Goal: Task Accomplishment & Management: Manage account settings

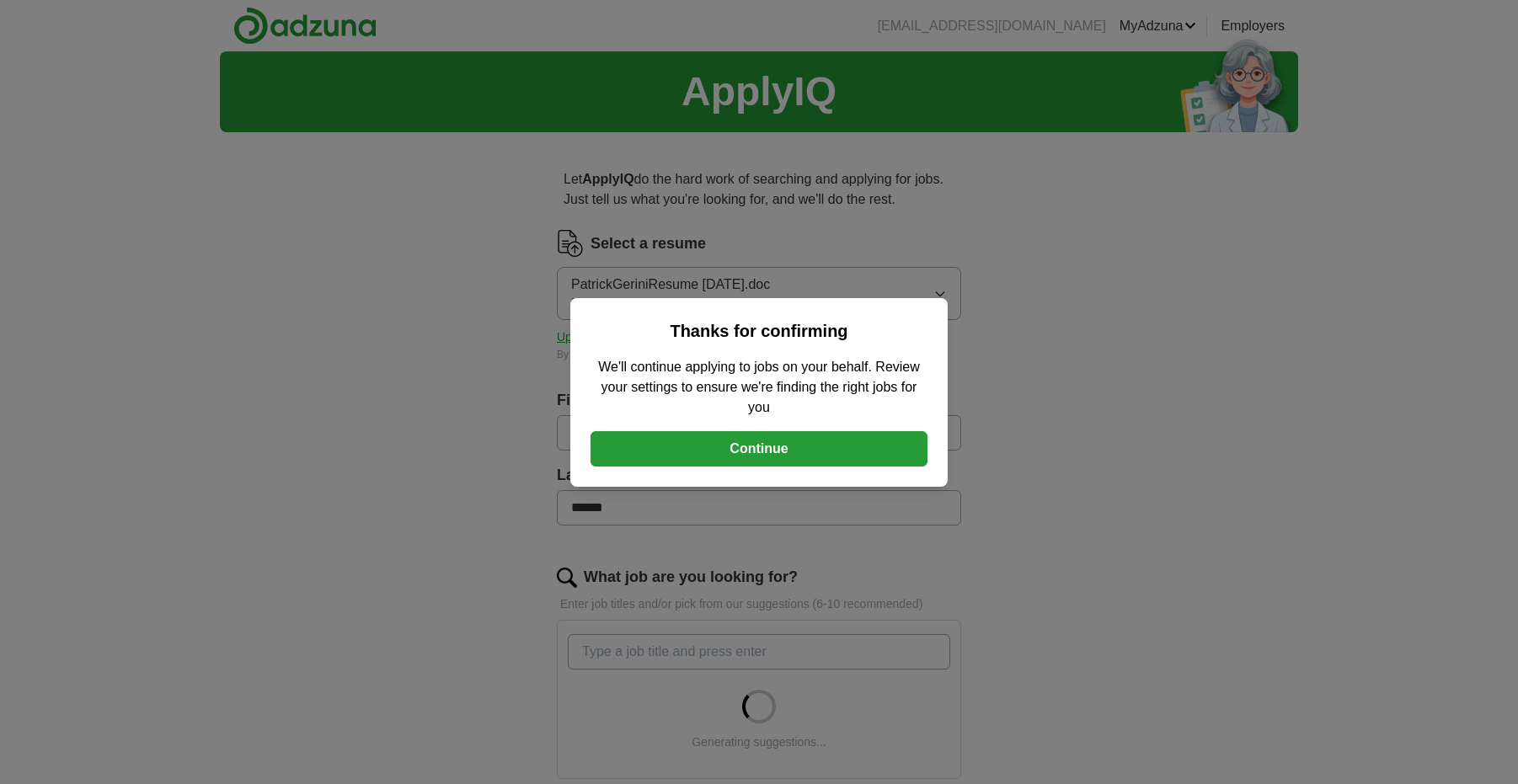
click at [761, 449] on button "Continue" at bounding box center [759, 449] width 337 height 36
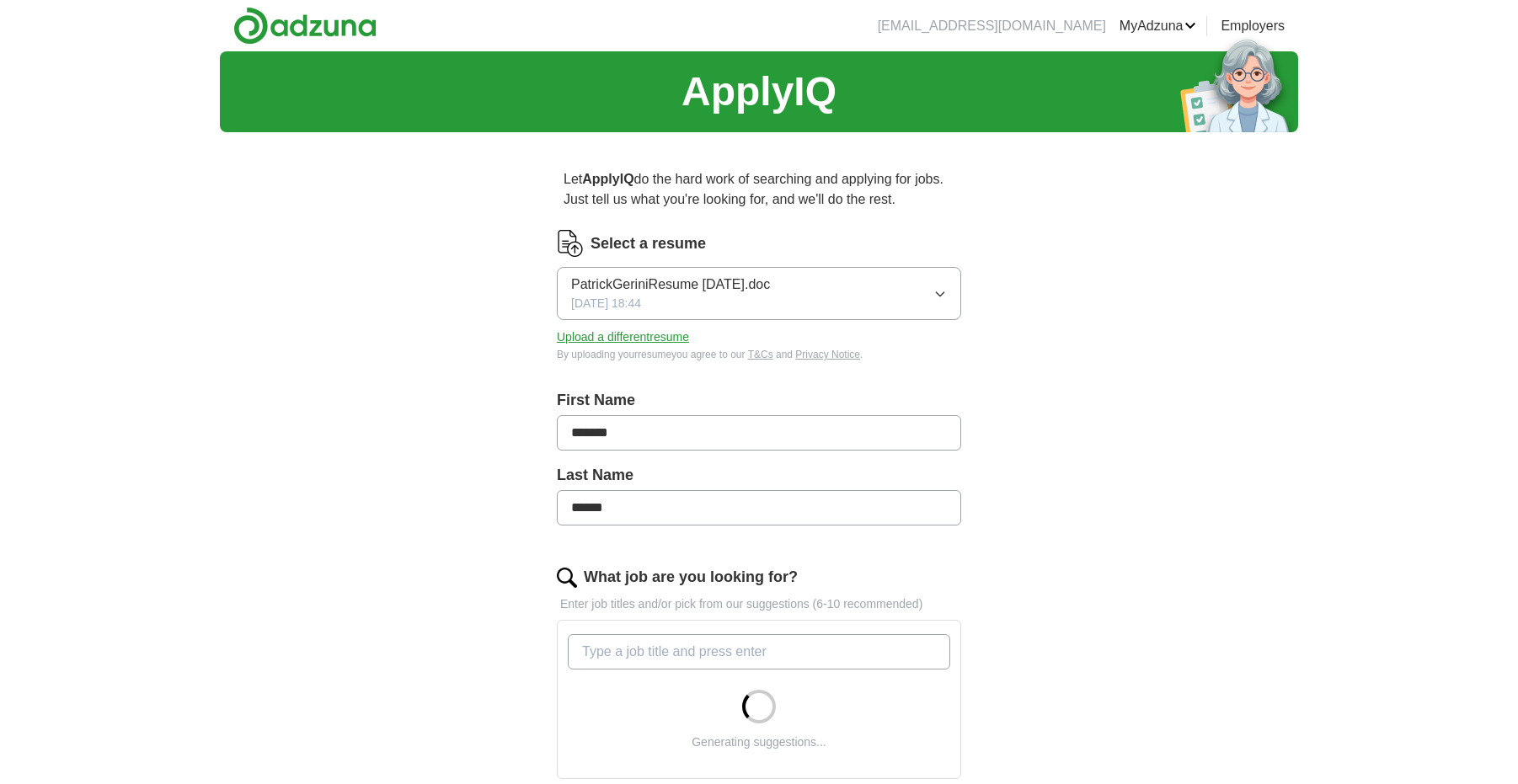
click at [941, 292] on icon "button" at bounding box center [940, 294] width 14 height 14
click at [854, 290] on button "PatrickGeriniResume [DATE].doc [DATE] 18:44" at bounding box center [759, 293] width 405 height 53
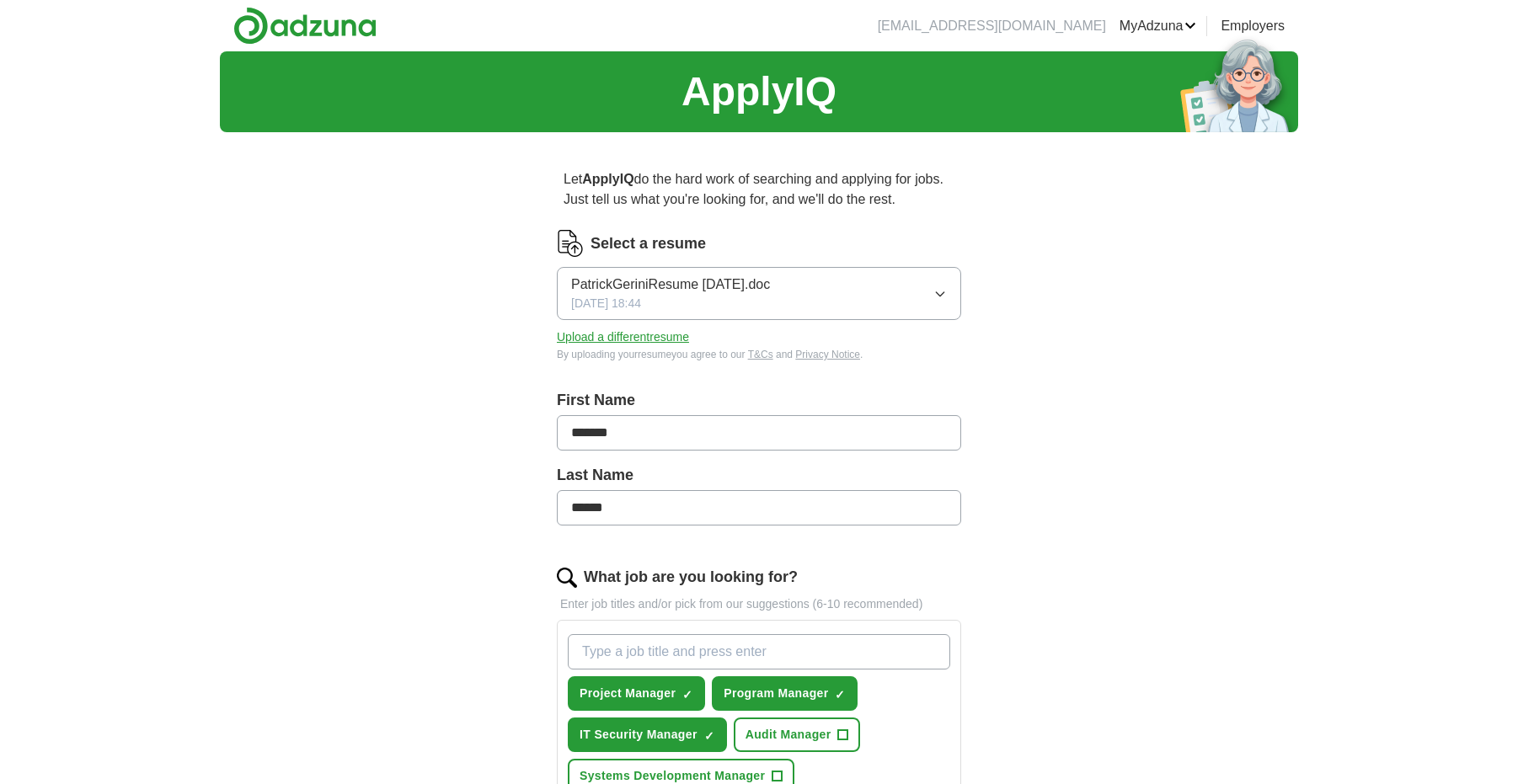
click at [629, 339] on button "Upload a different resume" at bounding box center [623, 337] width 132 height 17
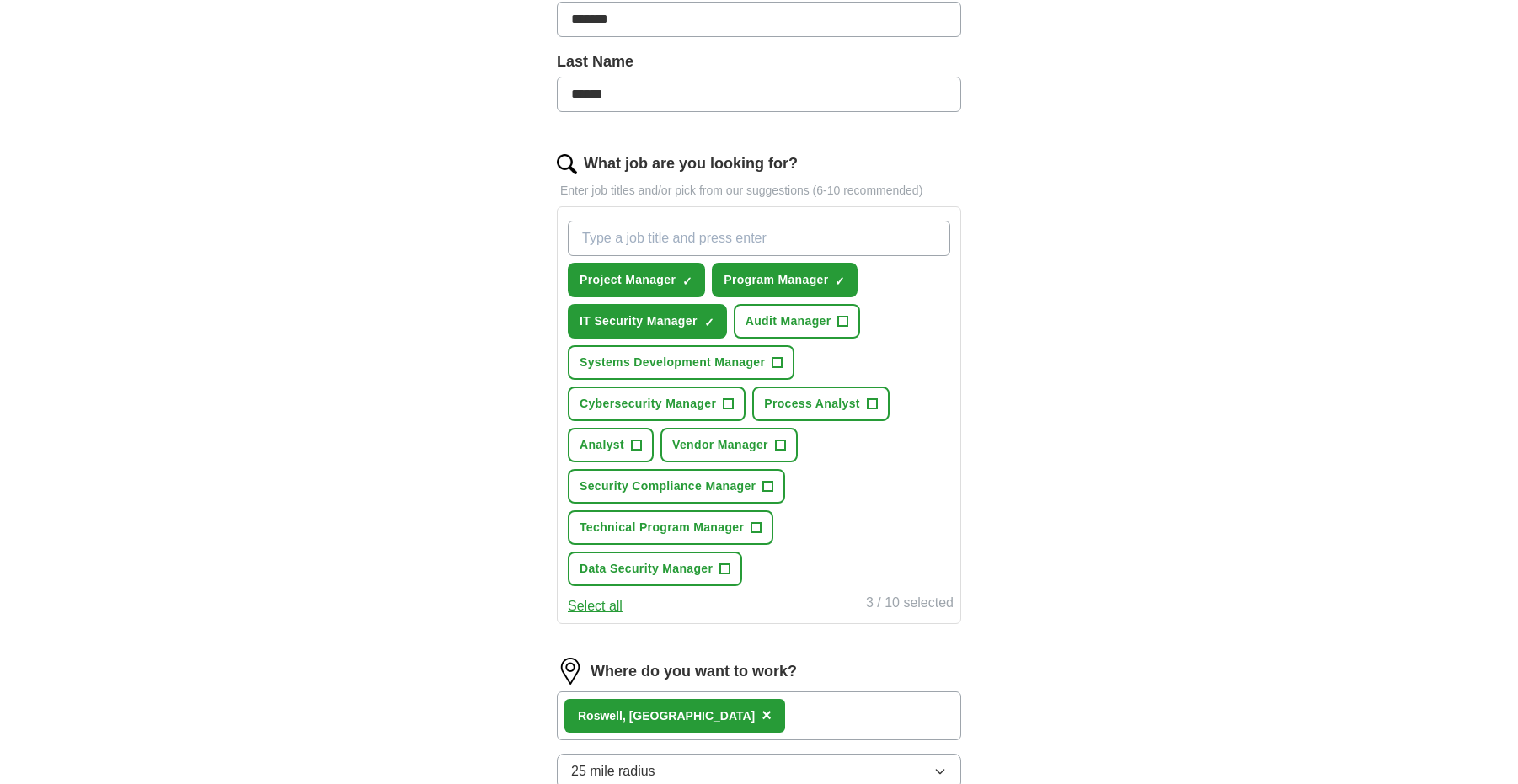
scroll to position [421, 0]
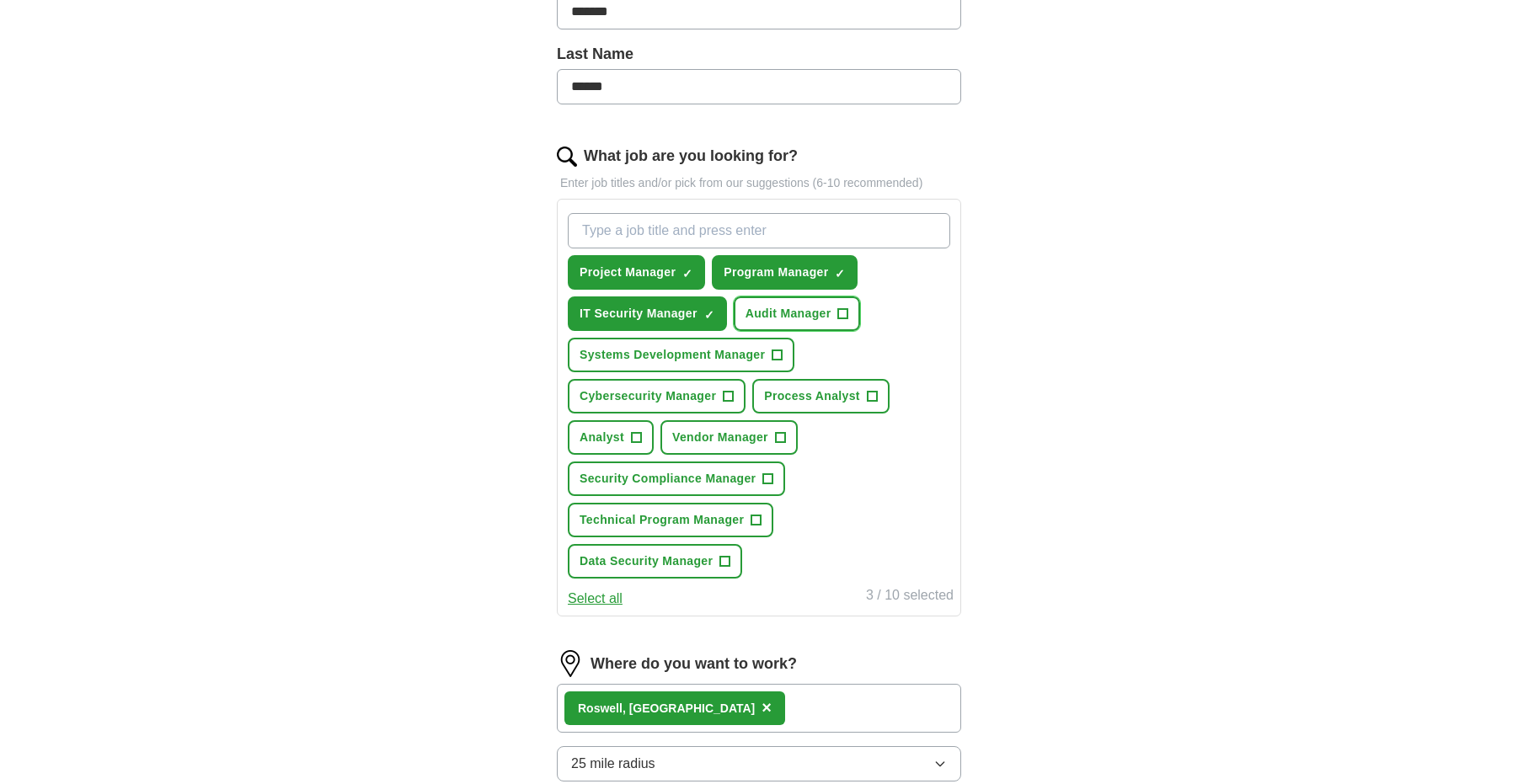
click at [843, 313] on span "+" at bounding box center [843, 314] width 10 height 14
click at [780, 353] on span "+" at bounding box center [777, 356] width 10 height 14
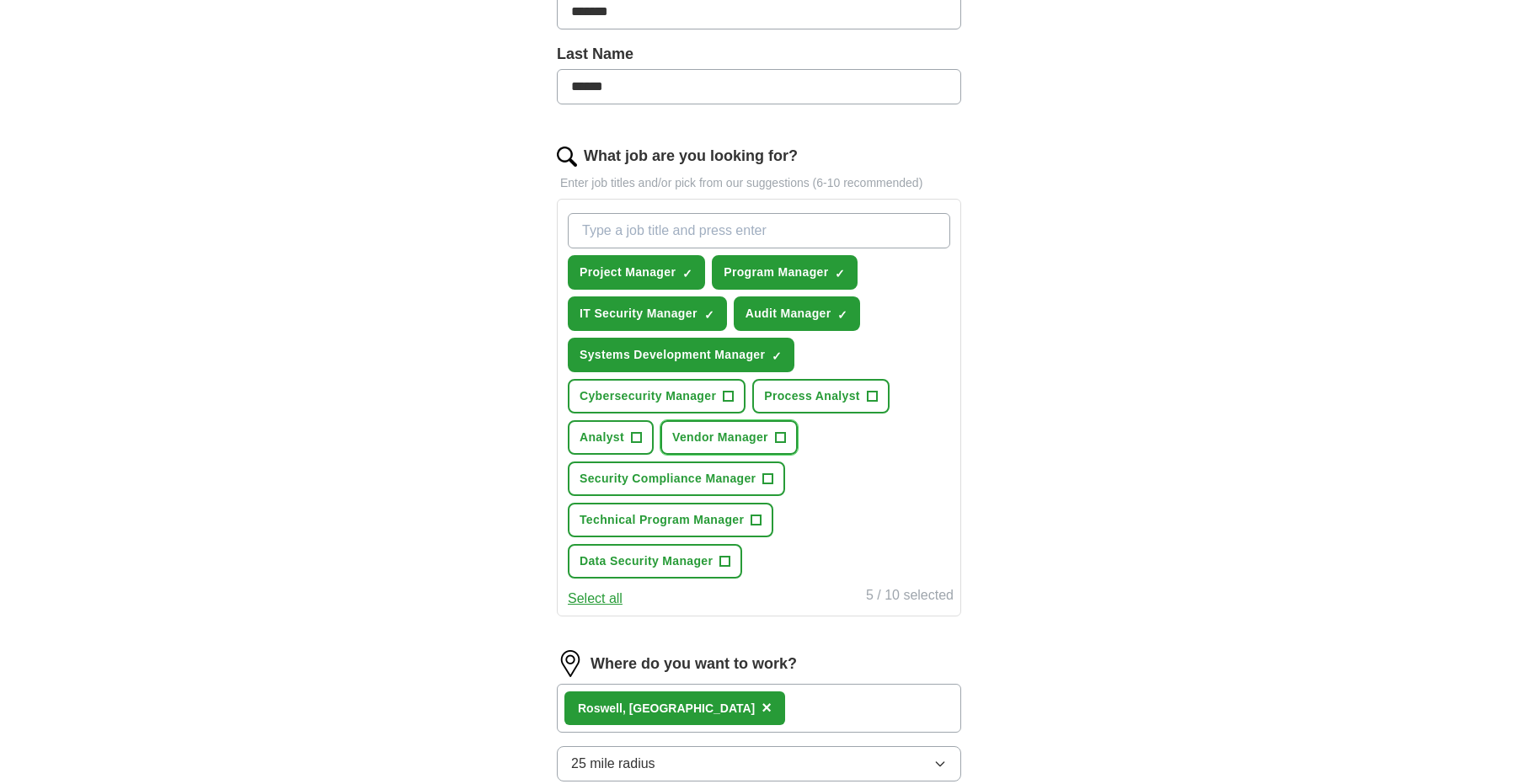
click at [782, 436] on span "+" at bounding box center [780, 438] width 10 height 14
click at [769, 477] on span "+" at bounding box center [769, 479] width 10 height 14
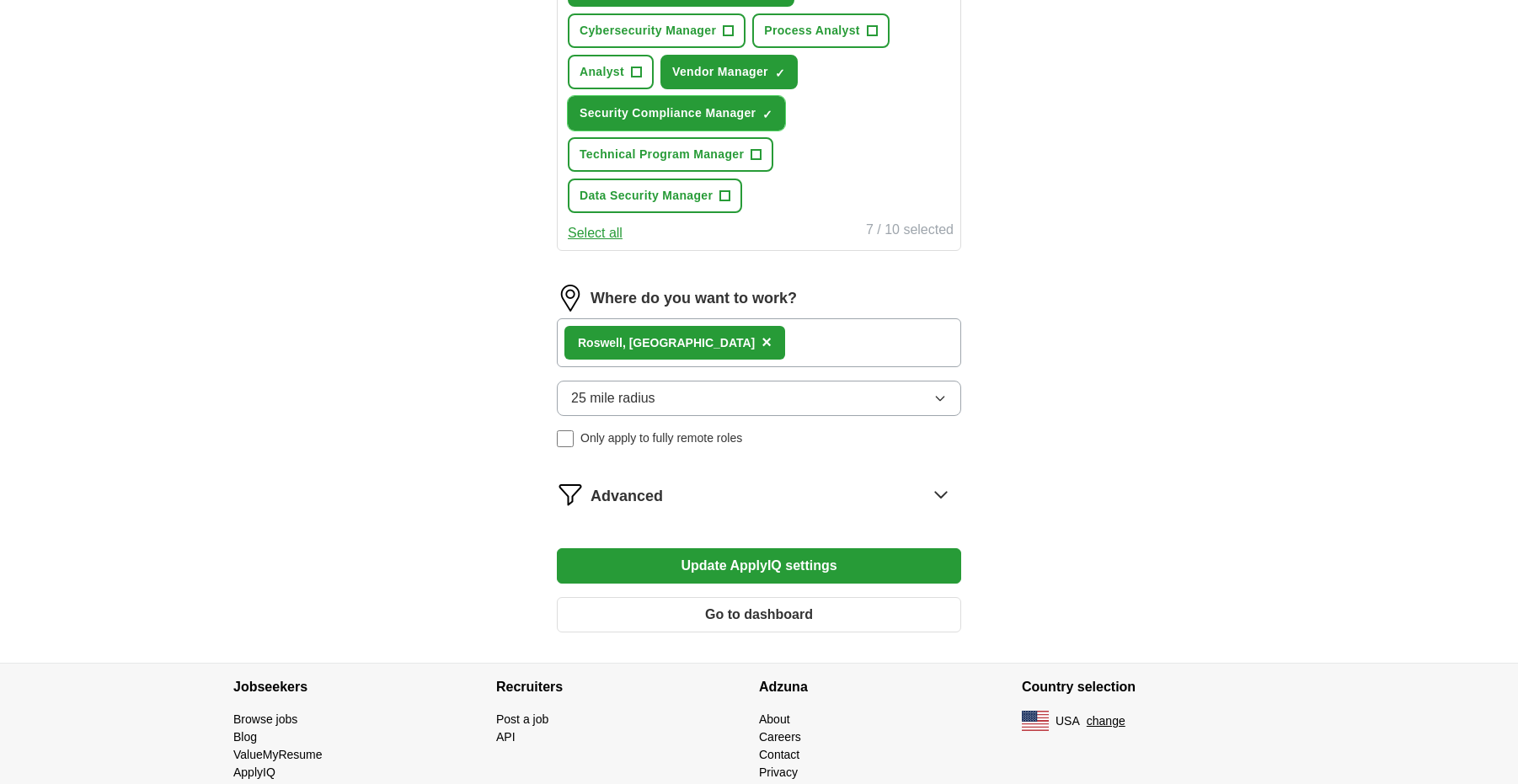
scroll to position [835, 0]
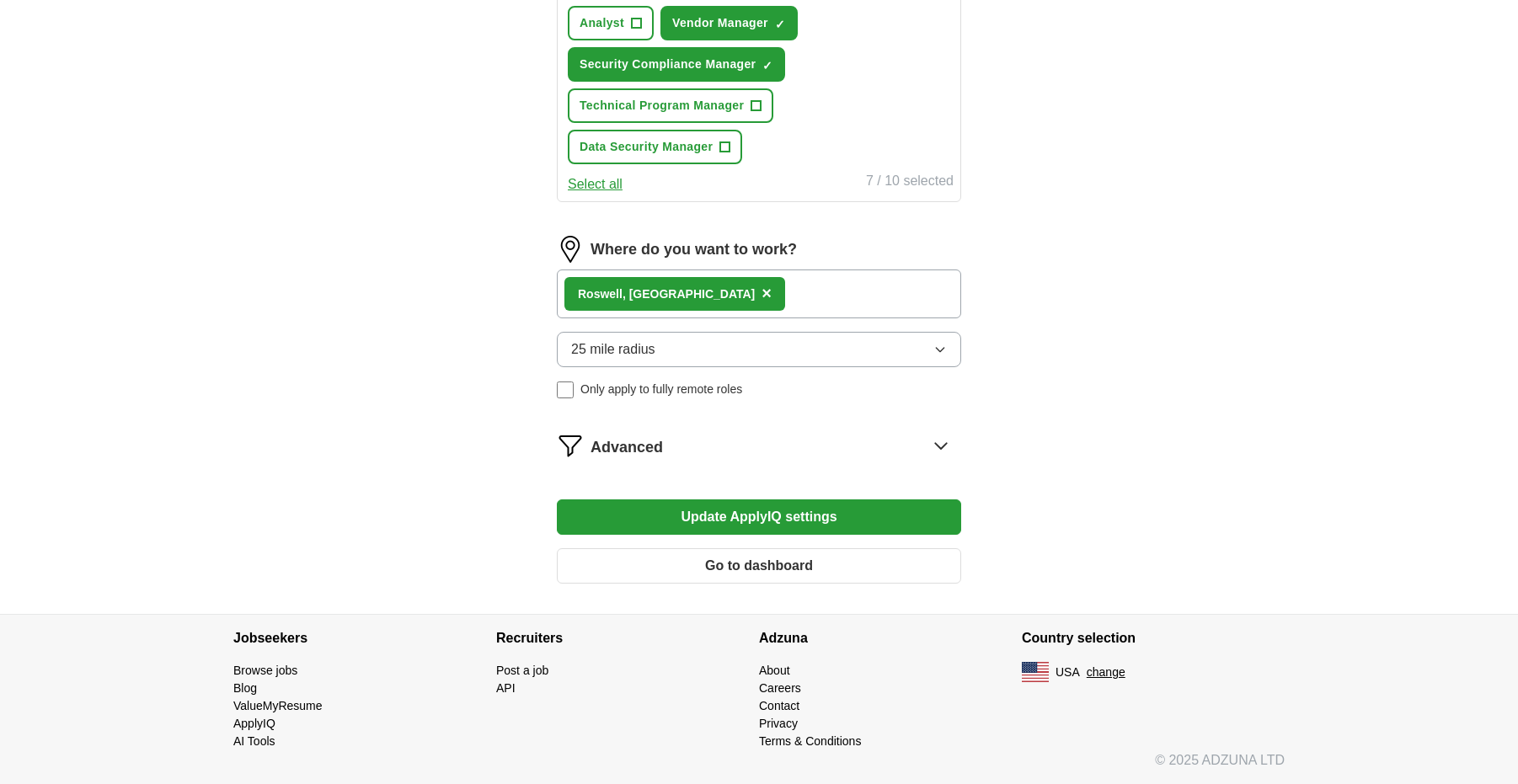
click at [759, 507] on button "Update ApplyIQ settings" at bounding box center [759, 517] width 405 height 36
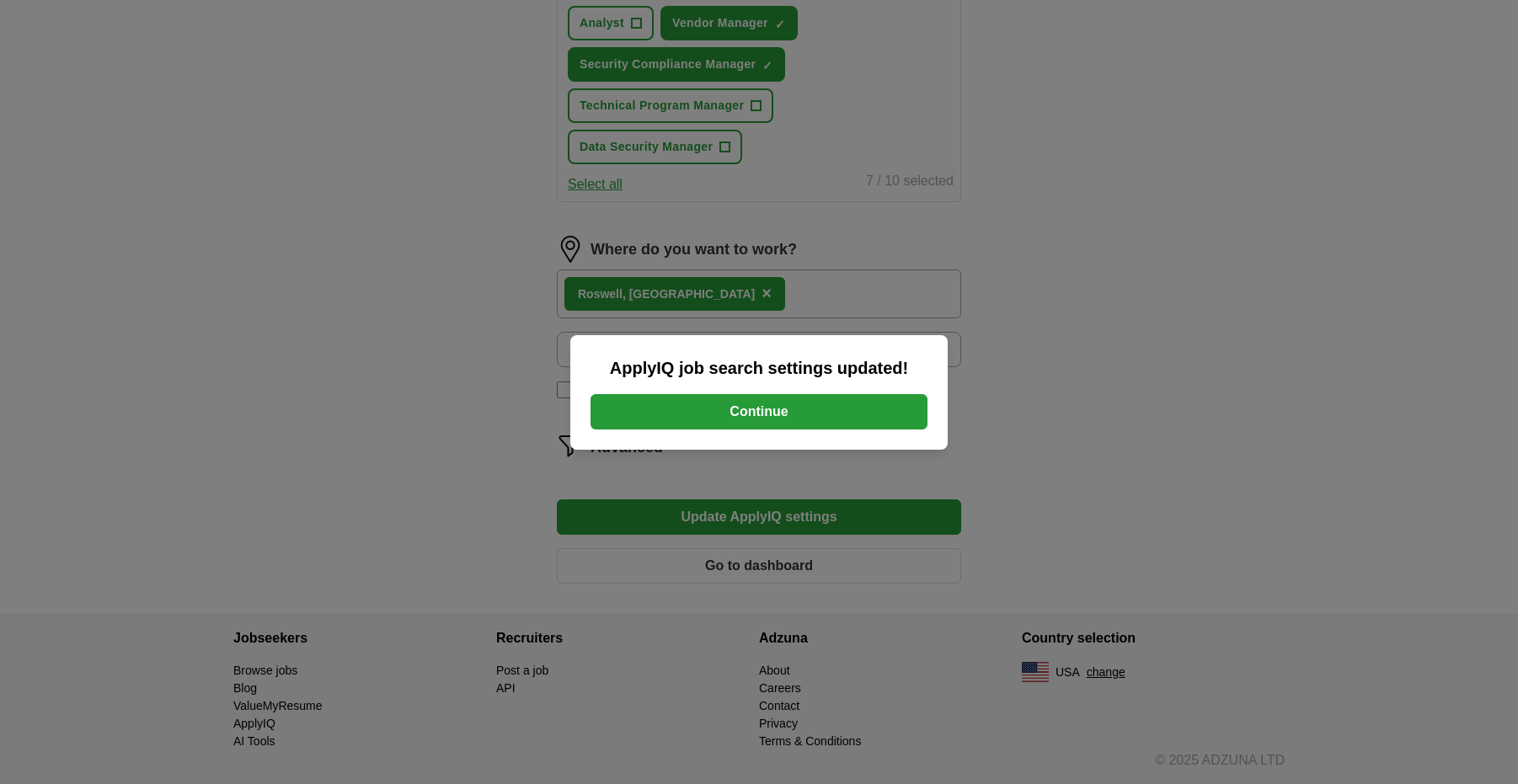
click at [771, 414] on button "Continue" at bounding box center [759, 412] width 337 height 36
